Goal: Task Accomplishment & Management: Use online tool/utility

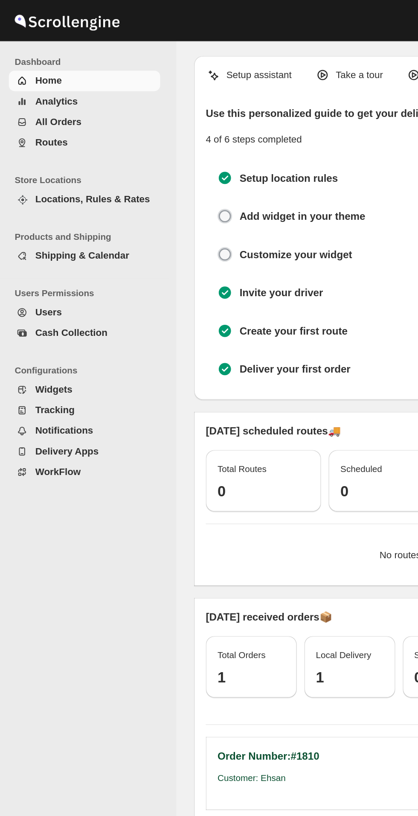
click at [35, 239] on span "Tracking" at bounding box center [31, 238] width 23 height 6
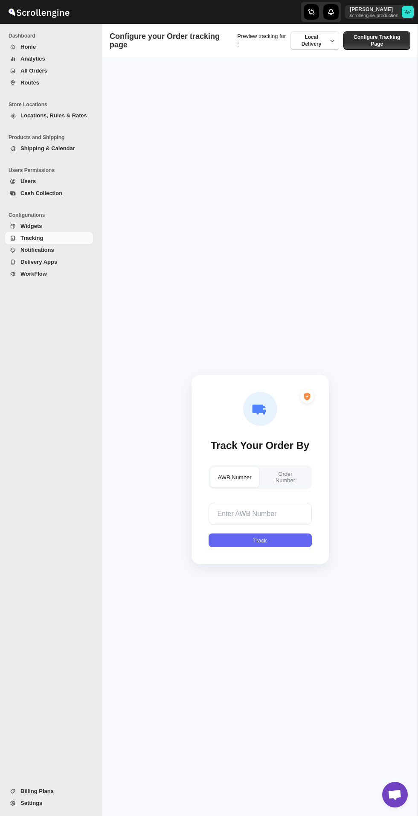
click at [236, 130] on div "Track Your Order By AWB Number Order Number Track" at bounding box center [260, 469] width 154 height 816
click at [319, 40] on span "Local Delivery" at bounding box center [312, 40] width 20 height 13
click at [382, 35] on span "Configure Tracking Page" at bounding box center [377, 41] width 57 height 14
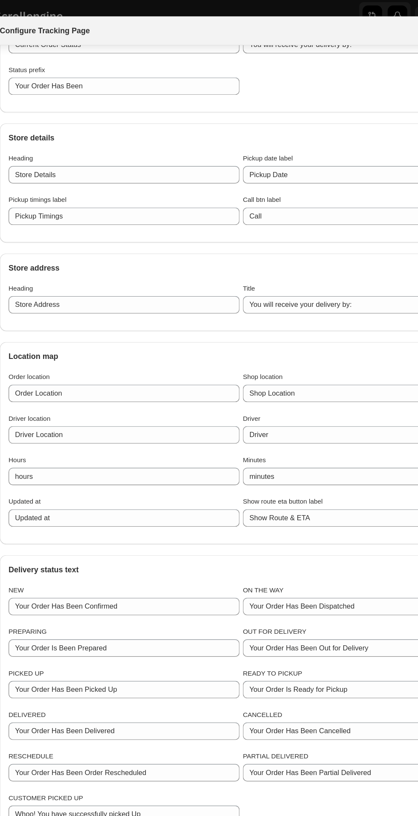
scroll to position [516, 0]
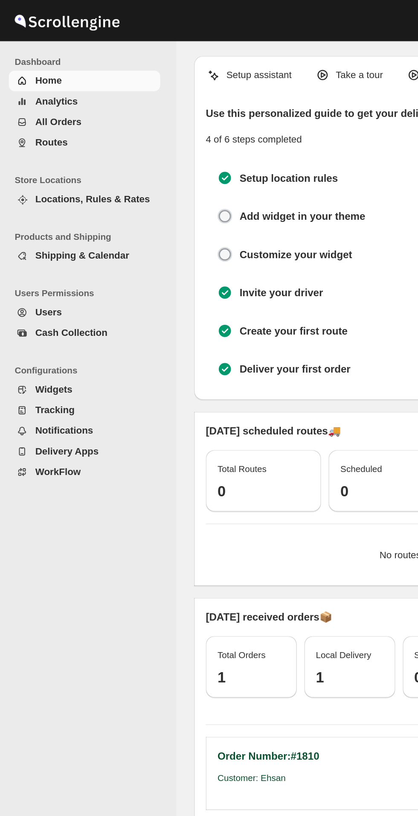
click at [50, 239] on span "Tracking" at bounding box center [55, 238] width 71 height 9
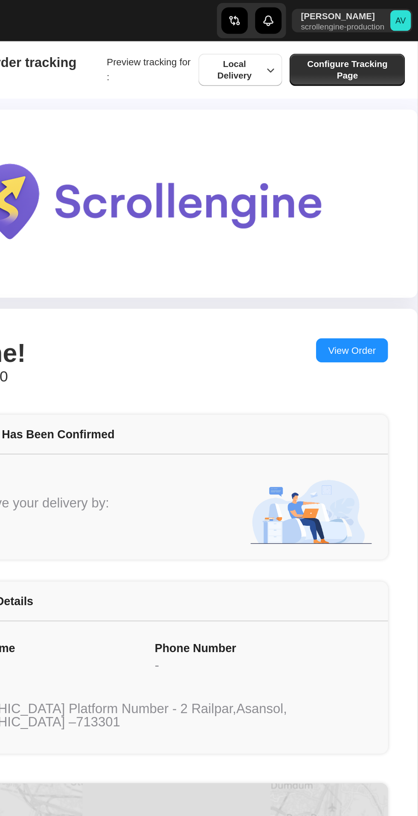
click at [321, 37] on span "Local Delivery" at bounding box center [312, 40] width 20 height 13
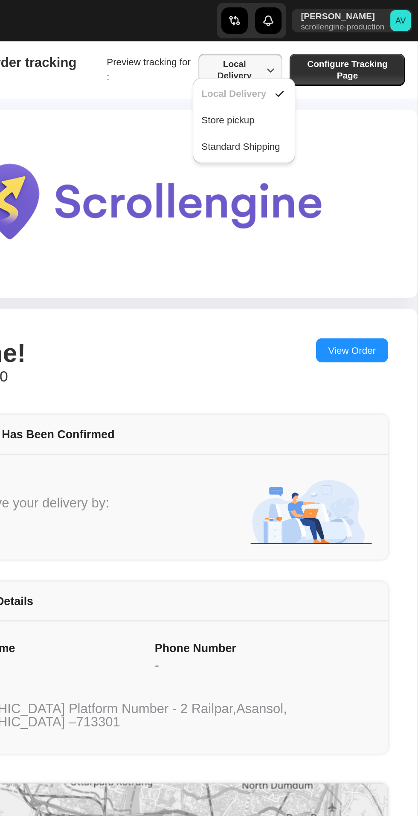
click at [325, 69] on button "Store pickup" at bounding box center [317, 70] width 55 height 14
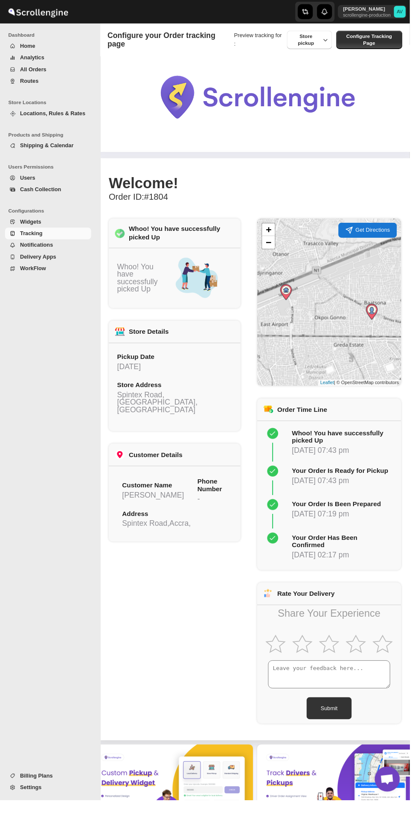
scroll to position [18, 0]
click at [333, 37] on icon "button" at bounding box center [332, 40] width 9 height 9
click at [320, 84] on div "Standard Shipping" at bounding box center [318, 85] width 46 height 9
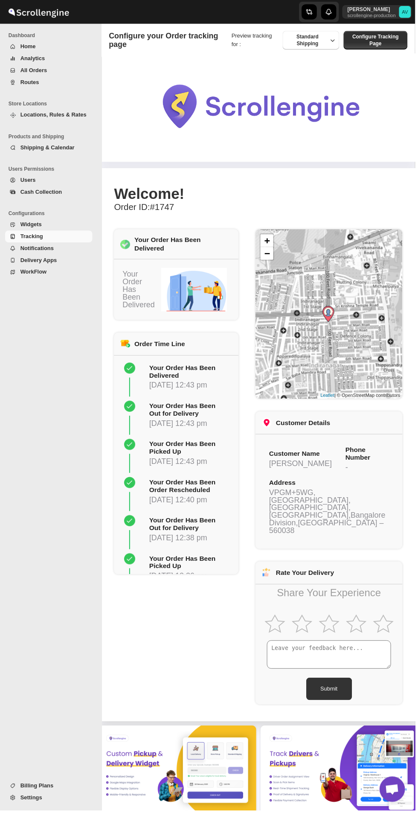
scroll to position [0, 0]
